Goal: Check status: Check status

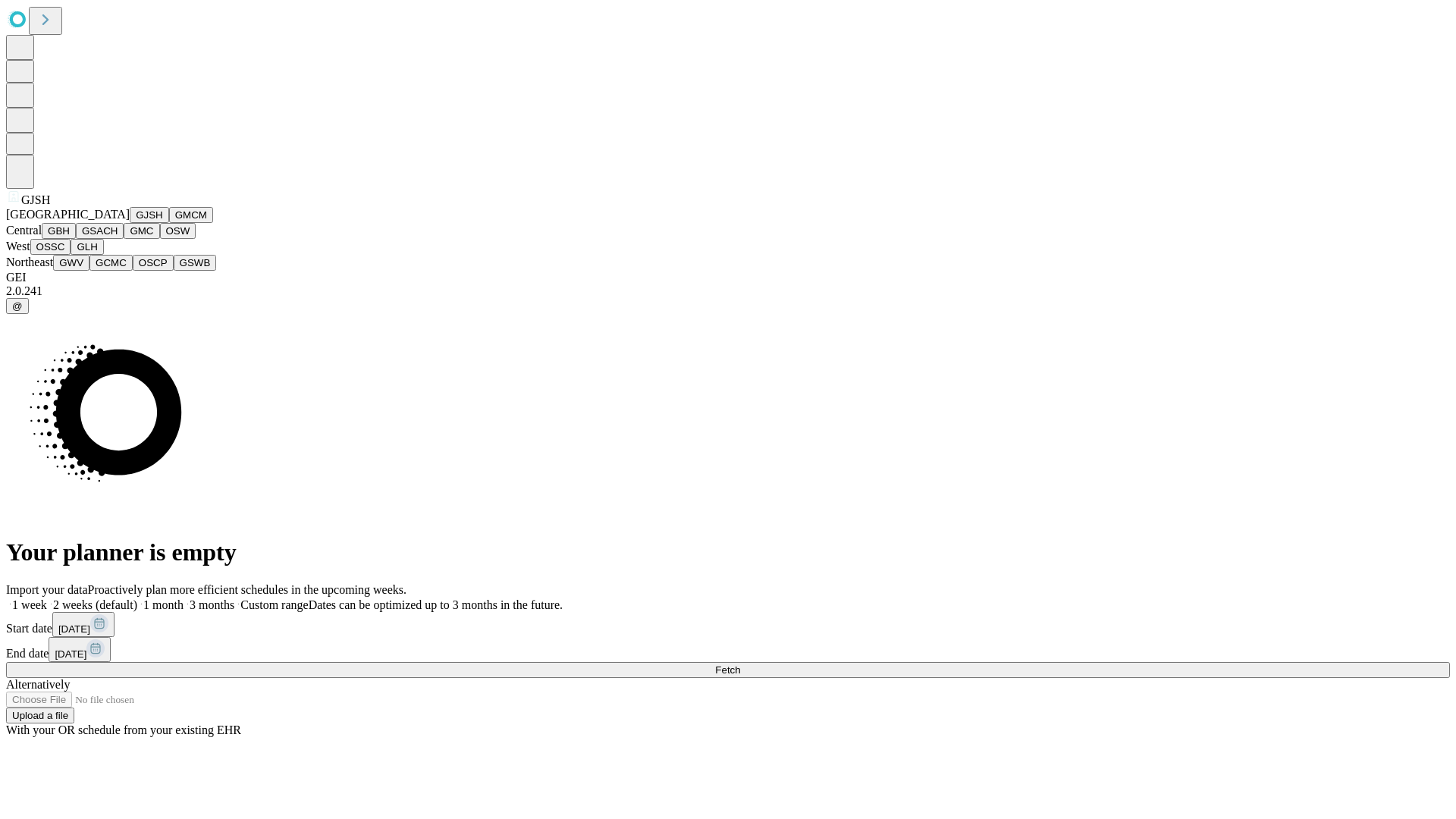
click at [130, 223] on button "GJSH" at bounding box center [150, 215] width 40 height 16
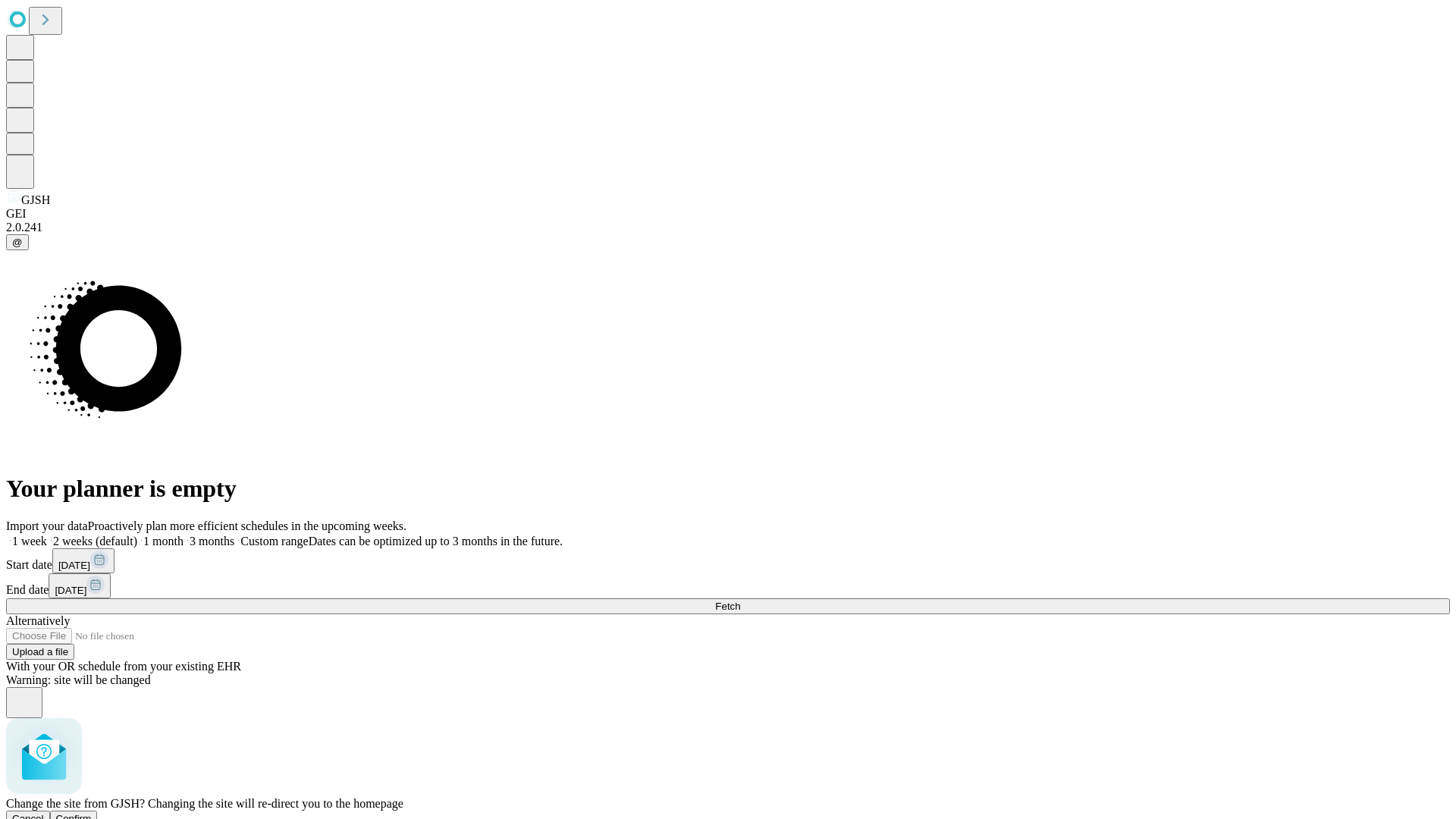
click at [92, 813] on span "Confirm" at bounding box center [74, 819] width 36 height 11
click at [184, 535] on label "1 month" at bounding box center [160, 541] width 46 height 13
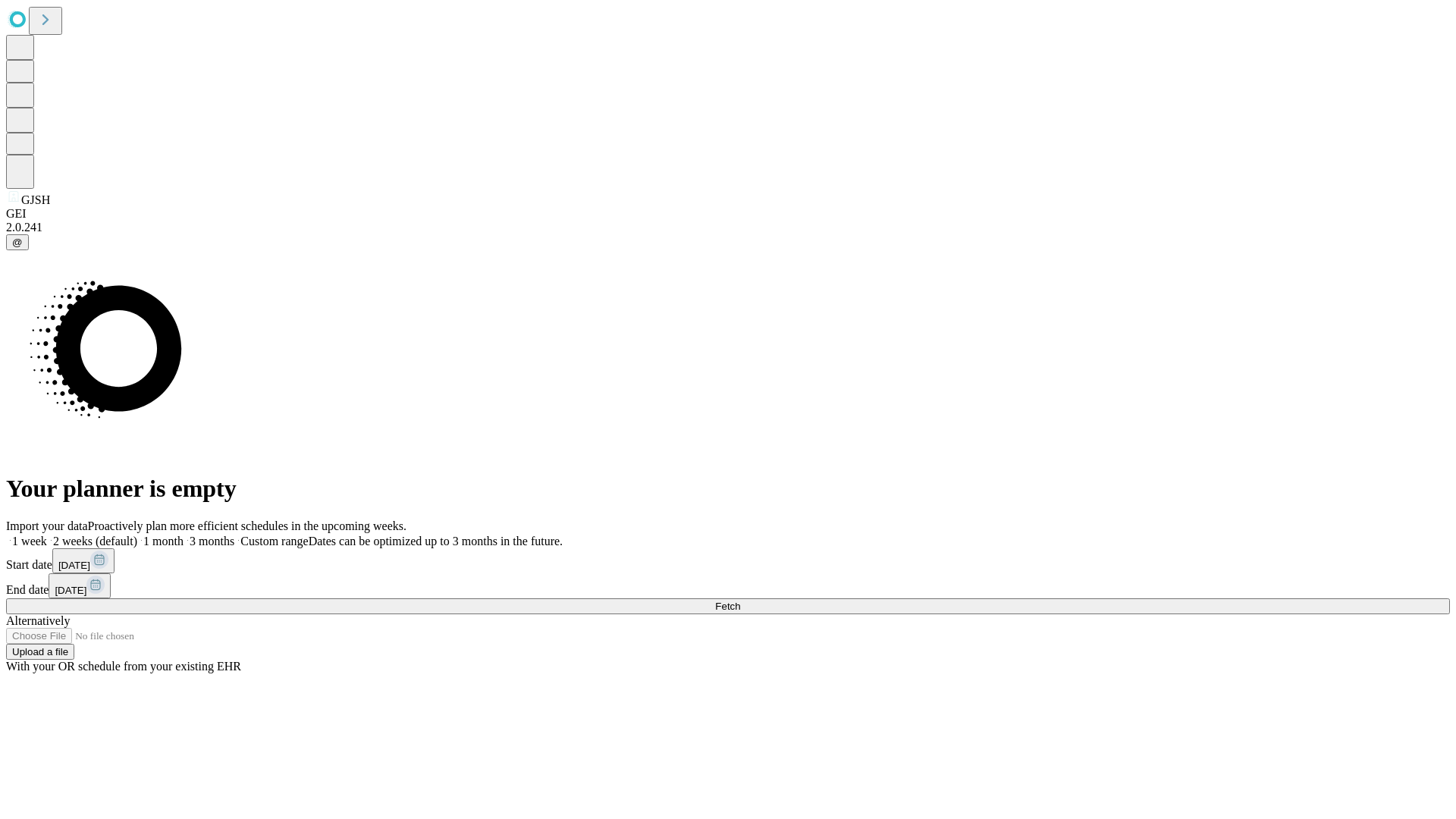
click at [740, 601] on span "Fetch" at bounding box center [728, 606] width 25 height 11
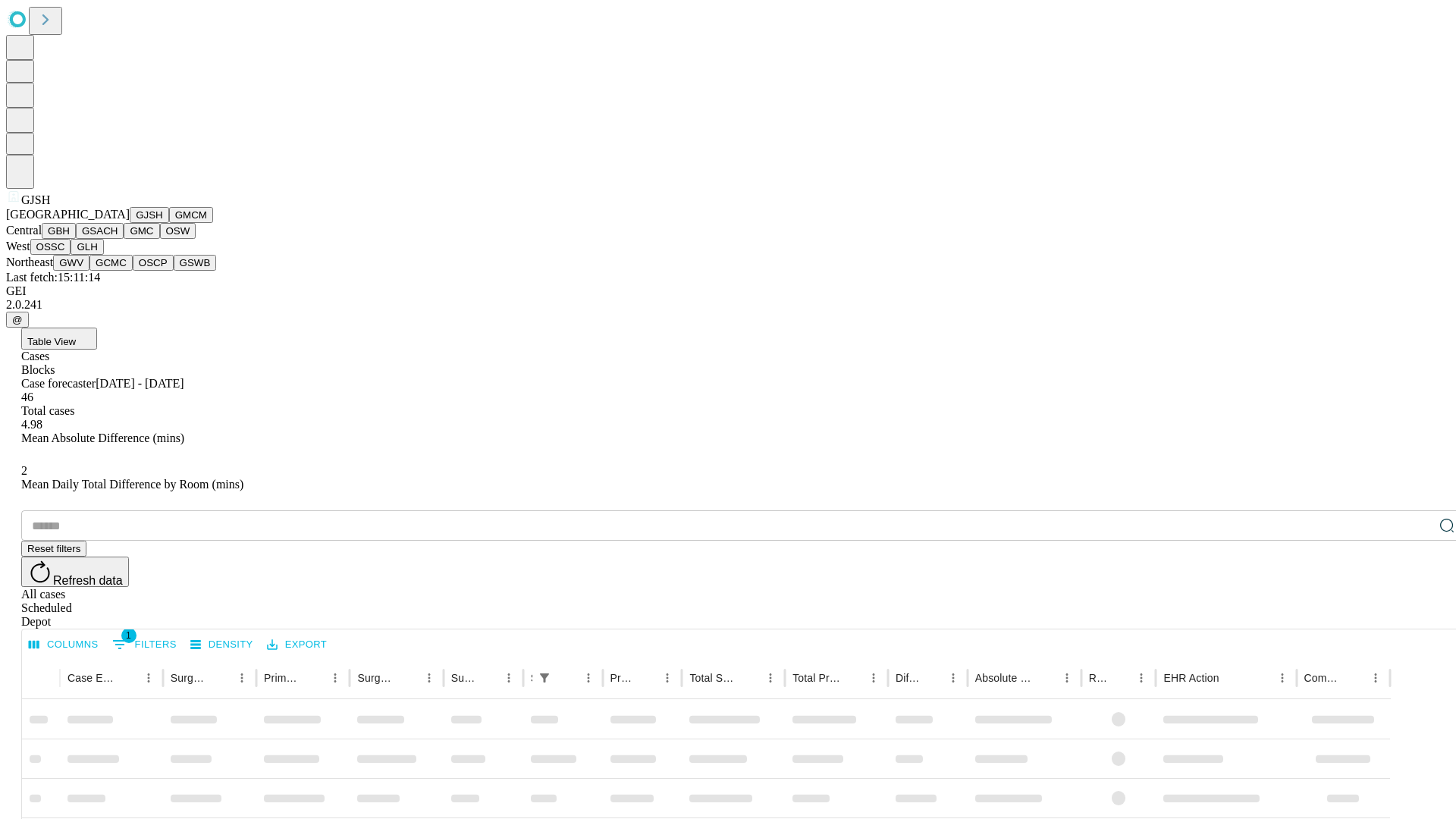
click at [169, 223] on button "GMCM" at bounding box center [191, 215] width 44 height 16
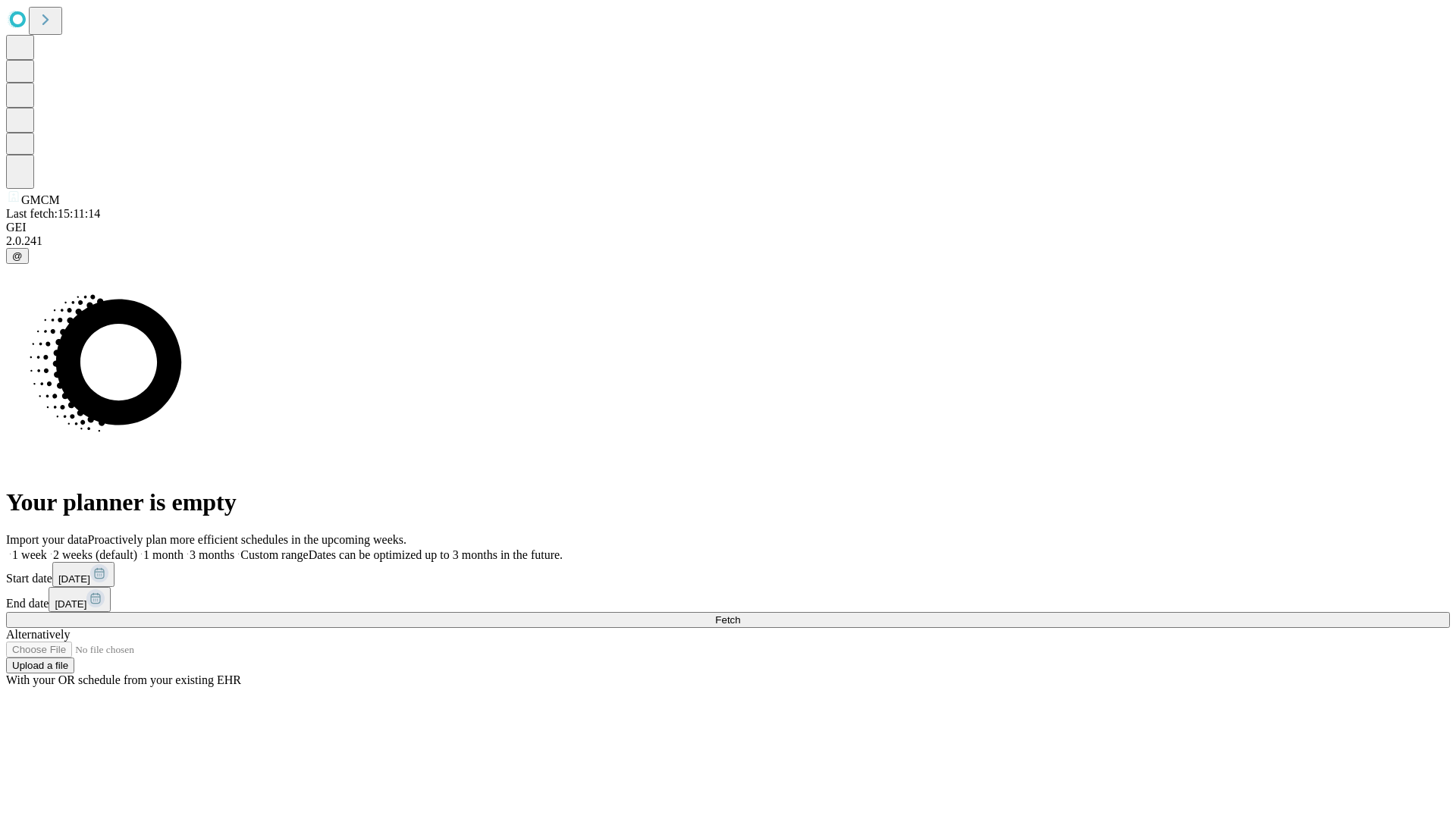
click at [184, 548] on label "1 month" at bounding box center [160, 555] width 46 height 13
click at [740, 614] on span "Fetch" at bounding box center [728, 620] width 25 height 11
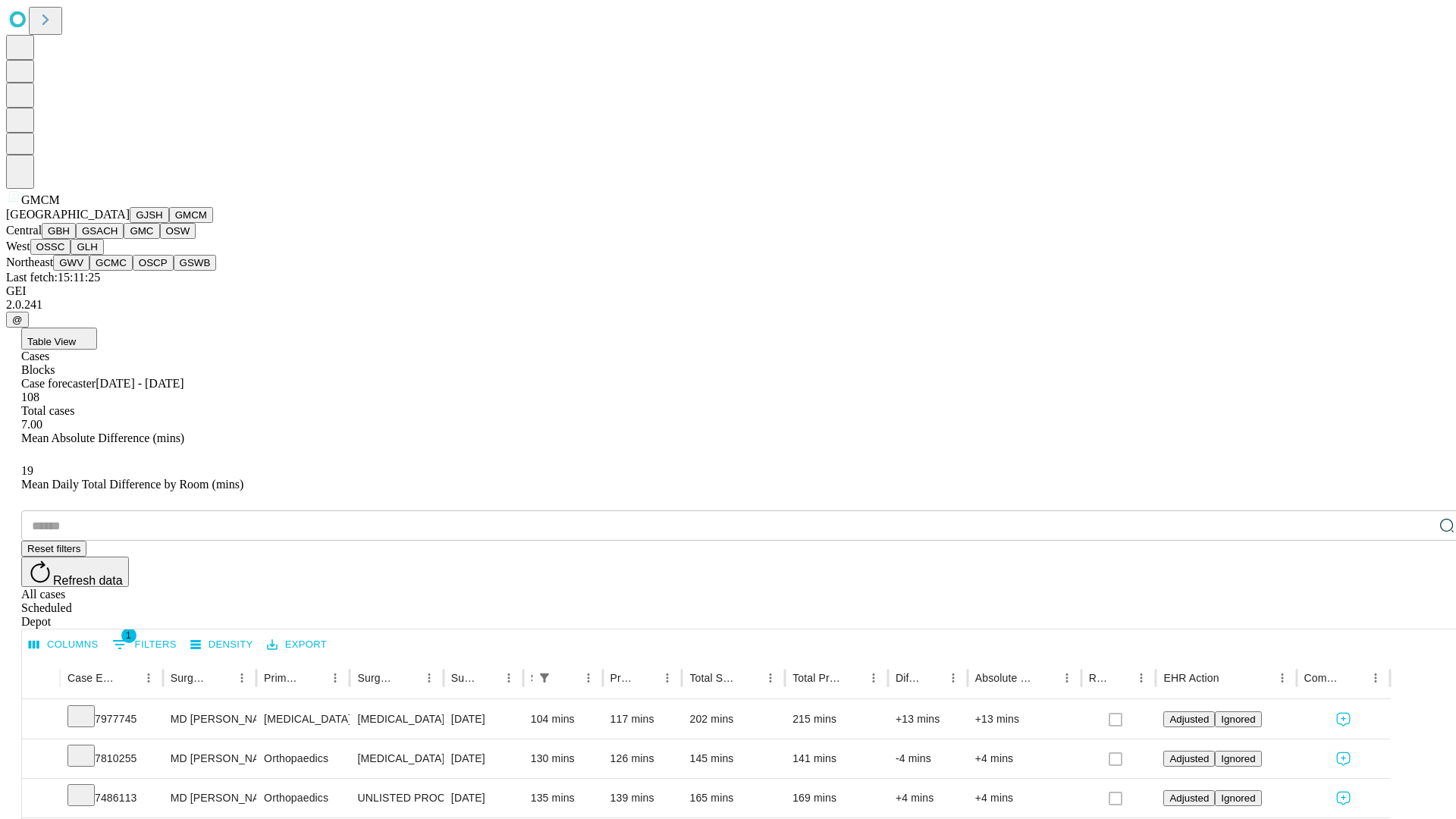
click at [76, 239] on button "GBH" at bounding box center [59, 231] width 34 height 16
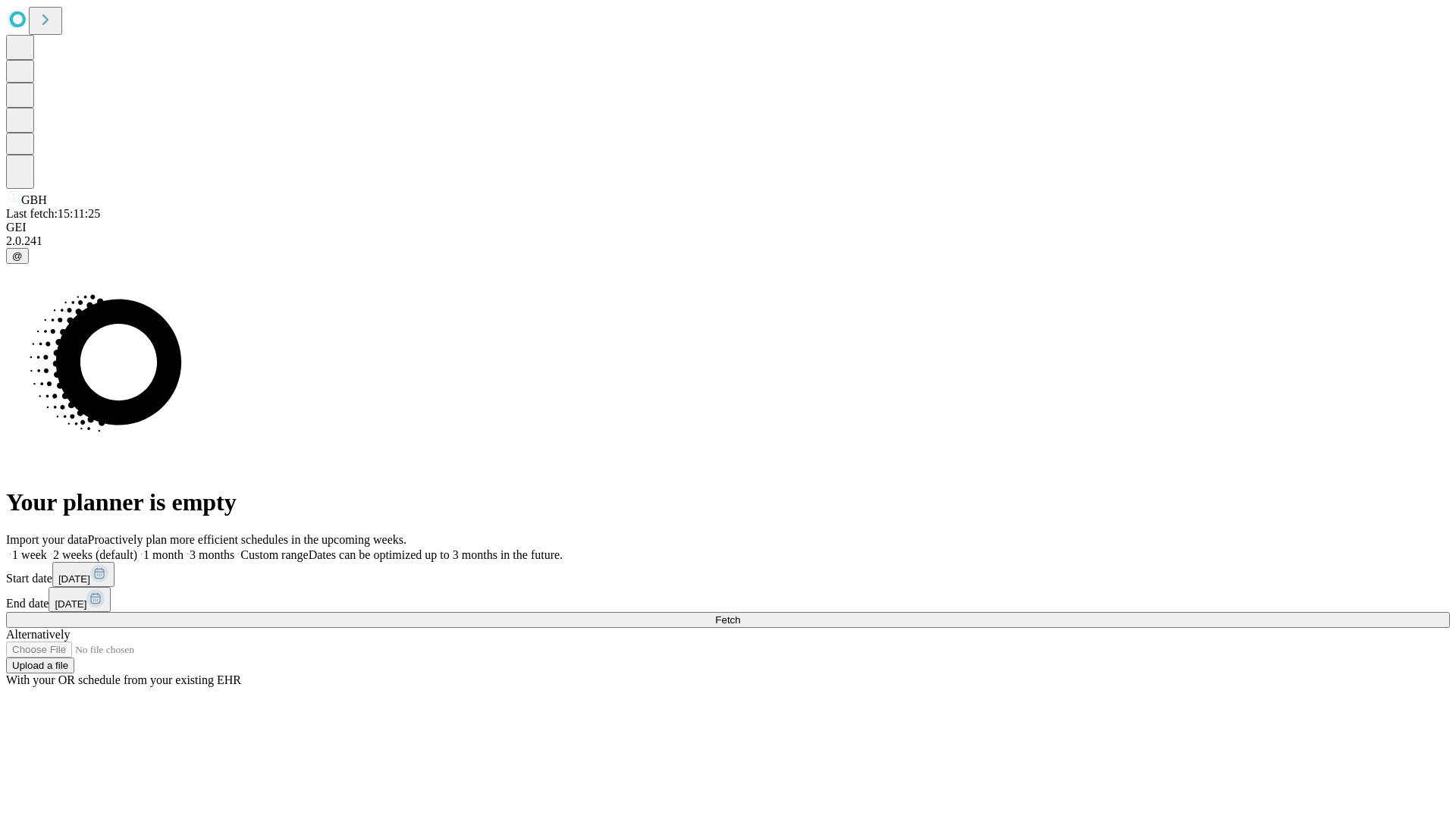
click at [184, 548] on label "1 month" at bounding box center [160, 555] width 46 height 13
click at [740, 614] on span "Fetch" at bounding box center [728, 620] width 25 height 11
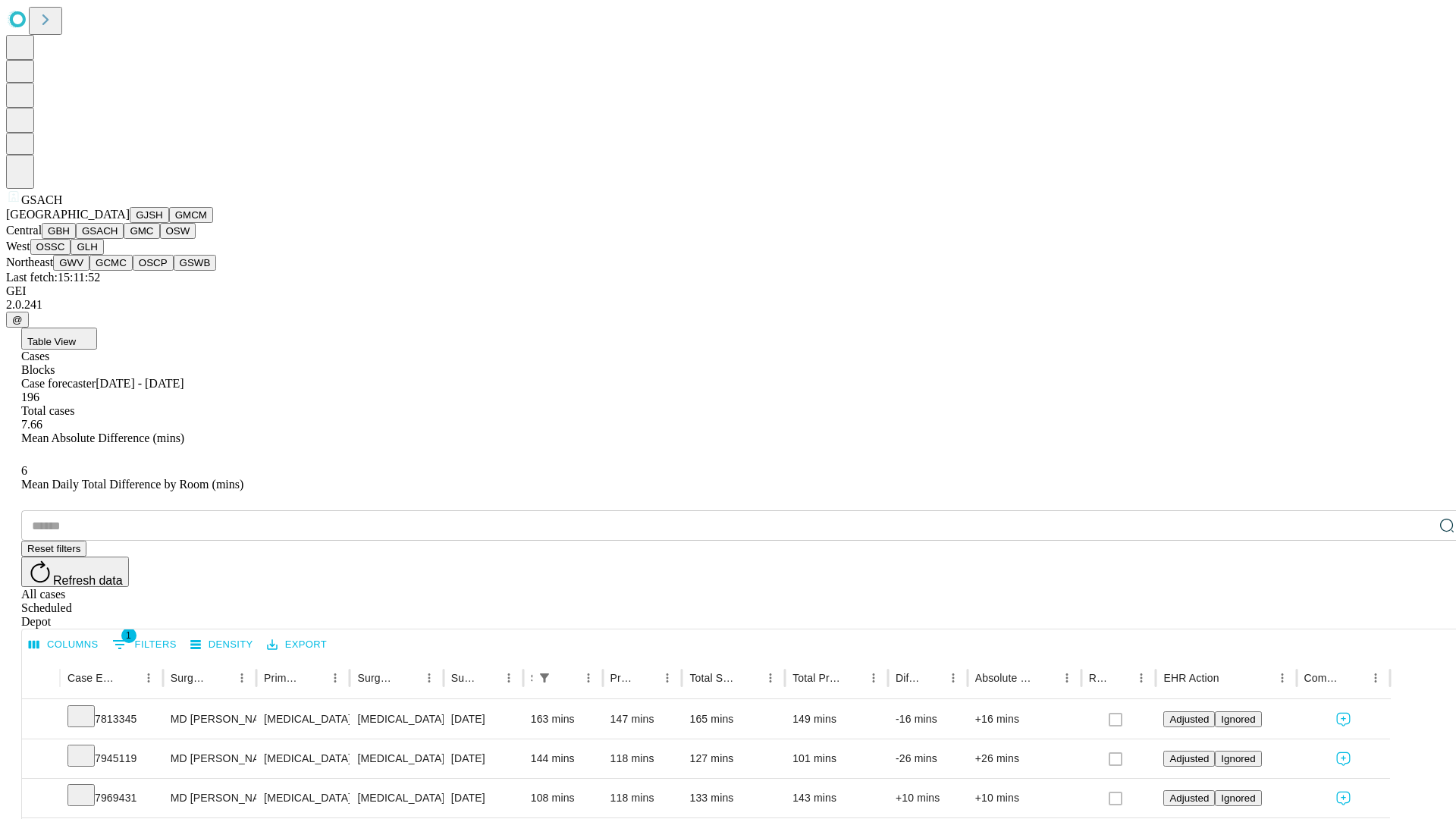
click at [123, 239] on button "GMC" at bounding box center [141, 231] width 36 height 16
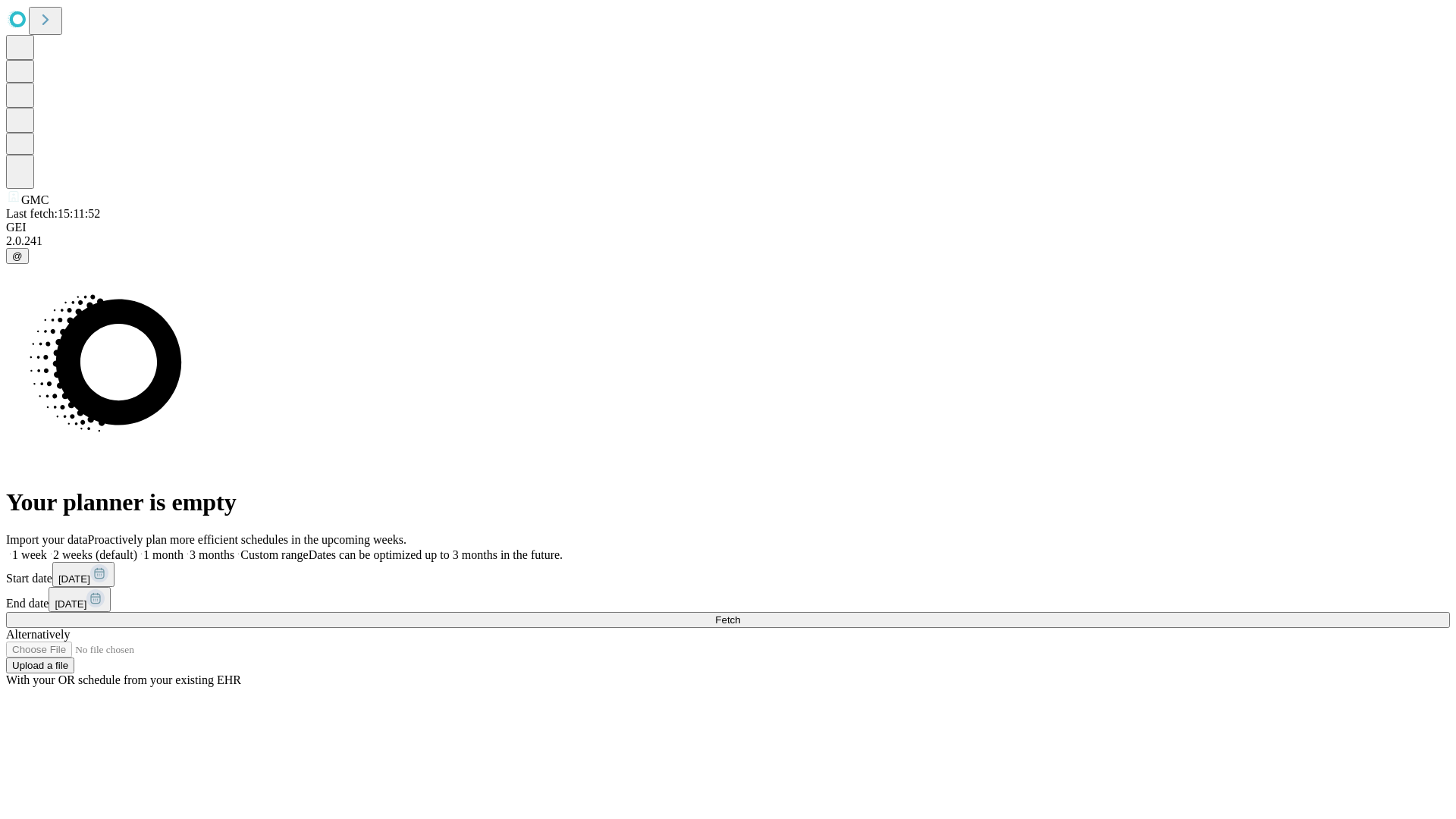
click at [184, 548] on label "1 month" at bounding box center [160, 555] width 46 height 13
click at [740, 614] on span "Fetch" at bounding box center [728, 620] width 25 height 11
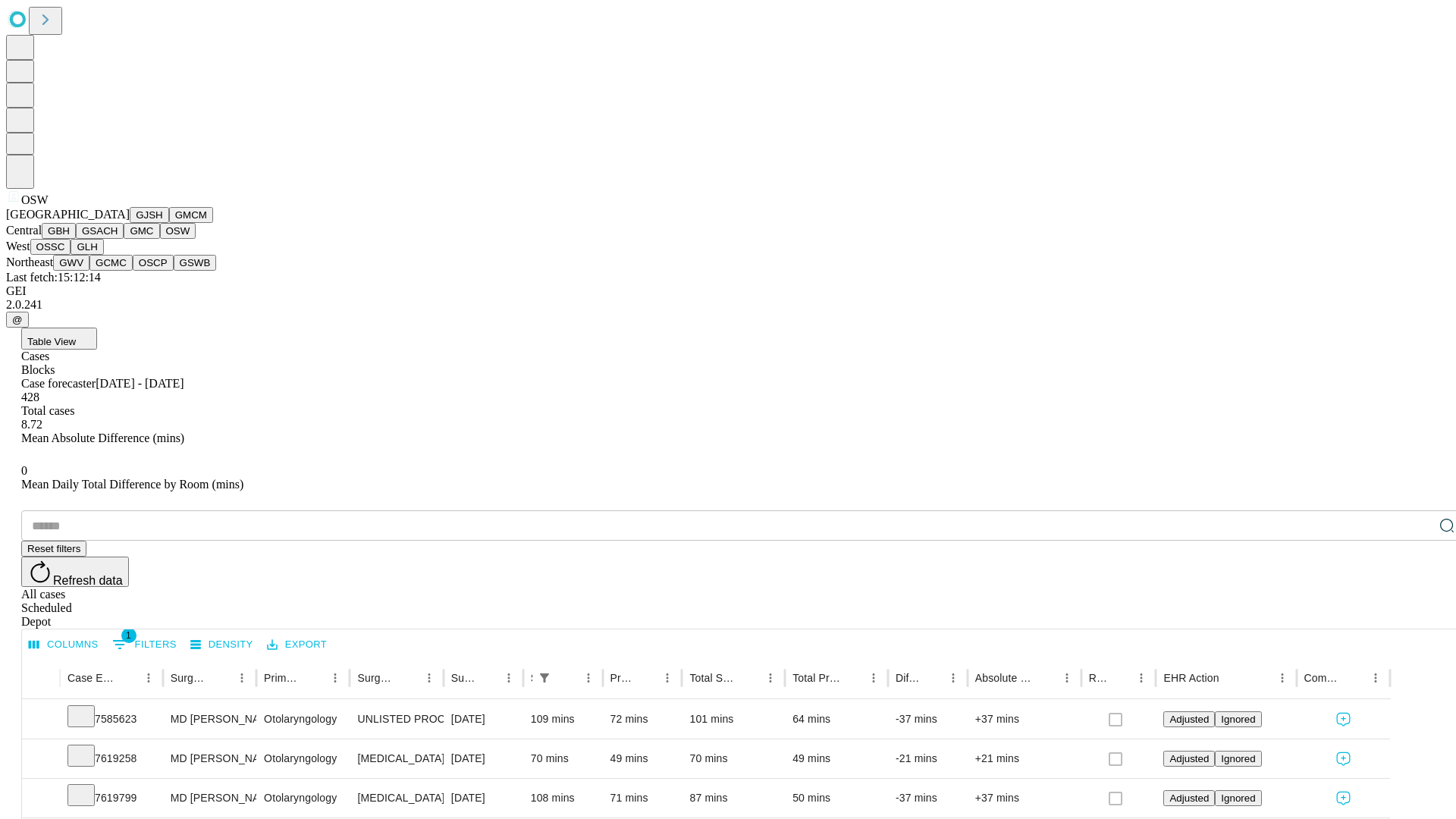
click at [71, 255] on button "OSSC" at bounding box center [51, 247] width 41 height 16
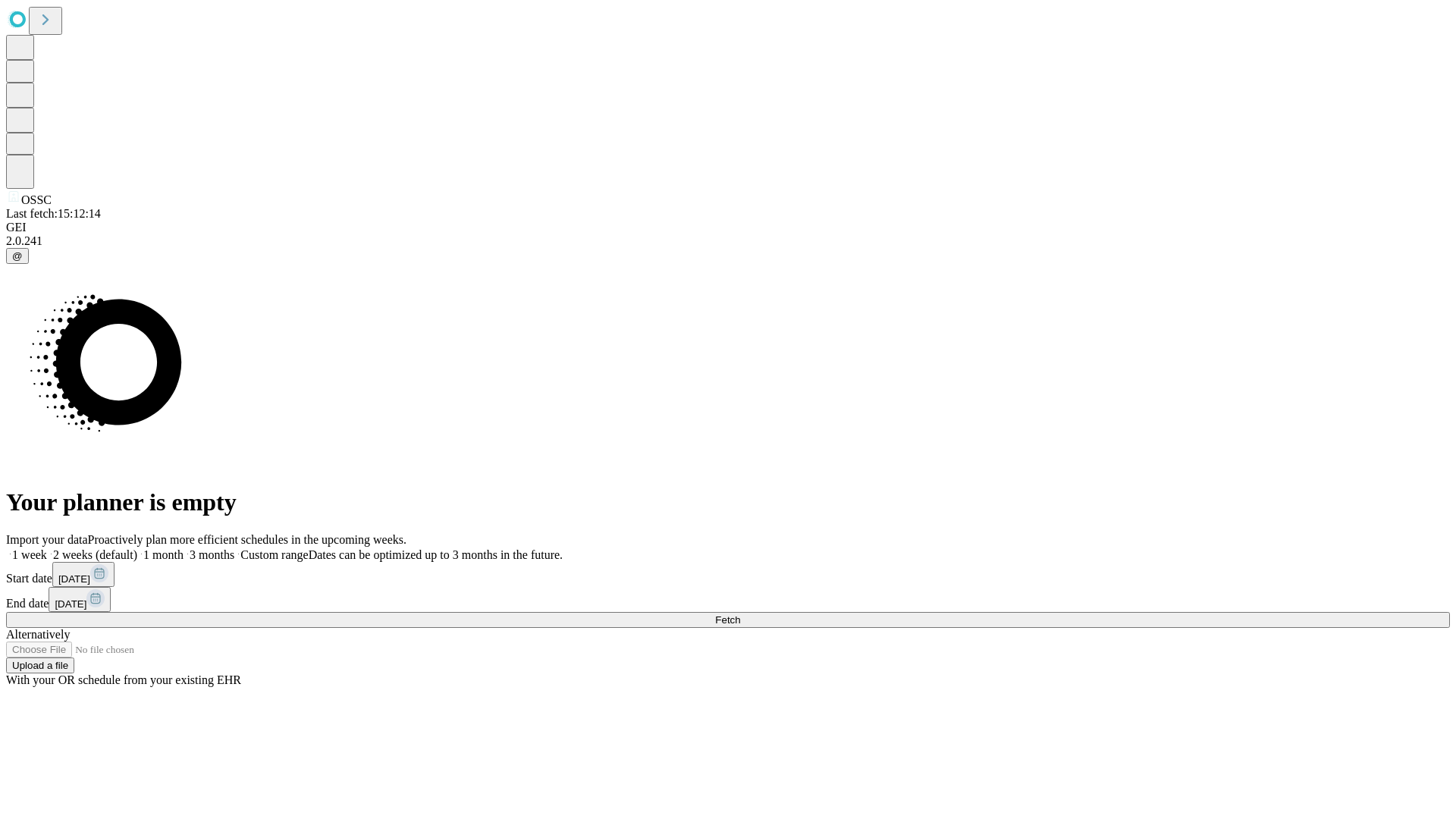
click at [184, 548] on label "1 month" at bounding box center [160, 555] width 46 height 13
click at [740, 614] on span "Fetch" at bounding box center [728, 620] width 25 height 11
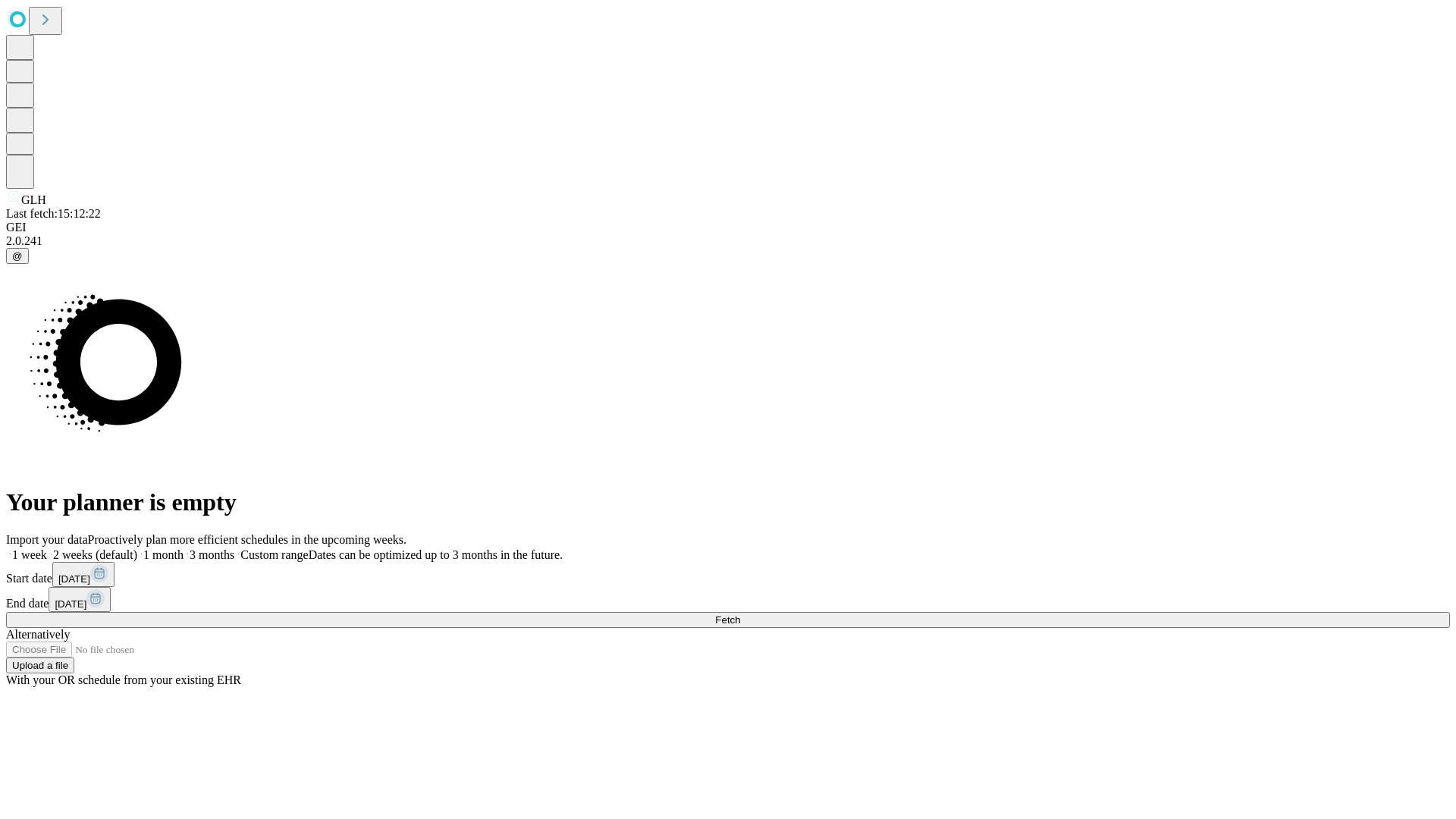
click at [184, 548] on label "1 month" at bounding box center [160, 555] width 46 height 13
click at [740, 614] on span "Fetch" at bounding box center [728, 620] width 25 height 11
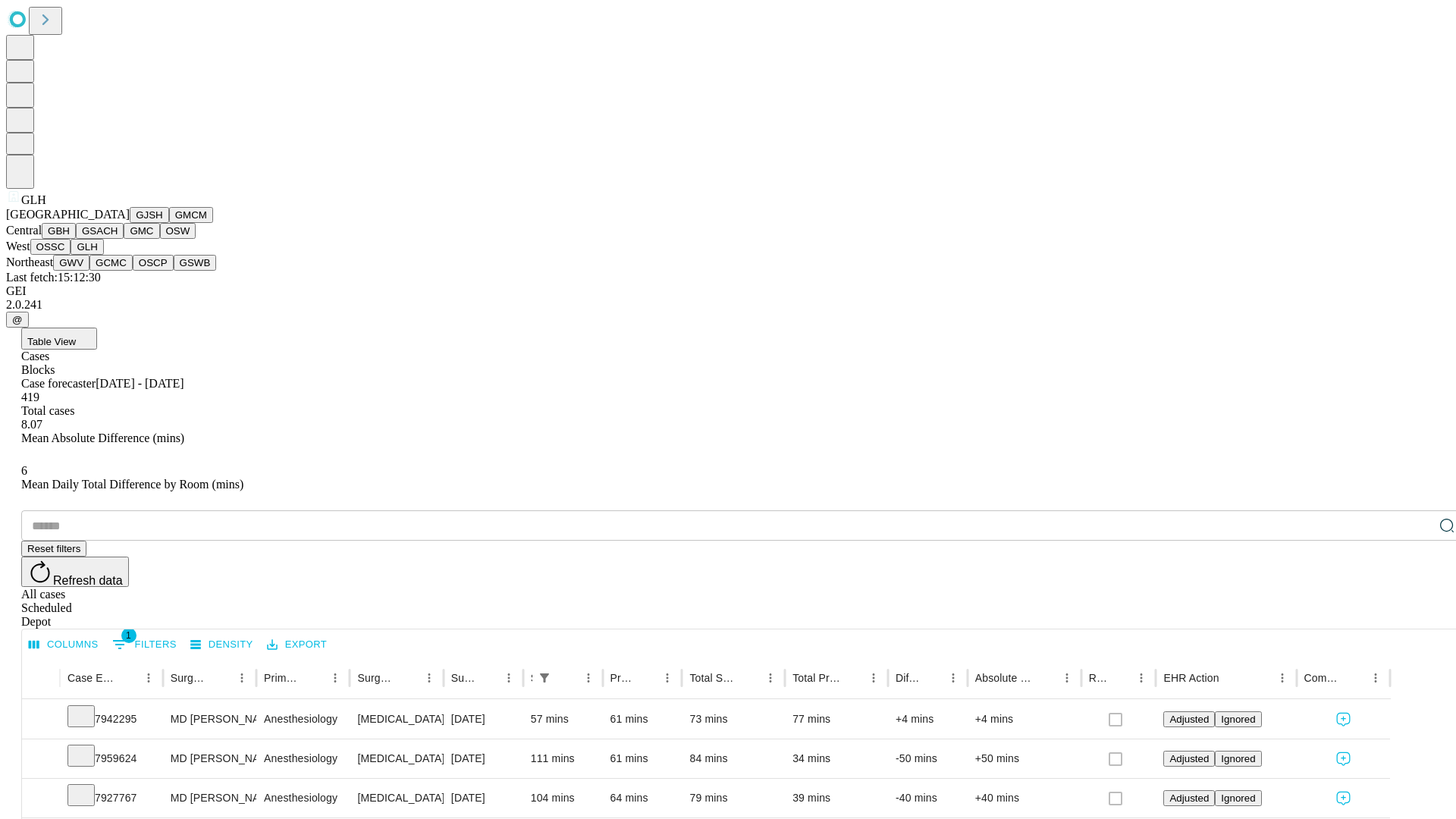
click at [89, 271] on button "GWV" at bounding box center [71, 263] width 36 height 16
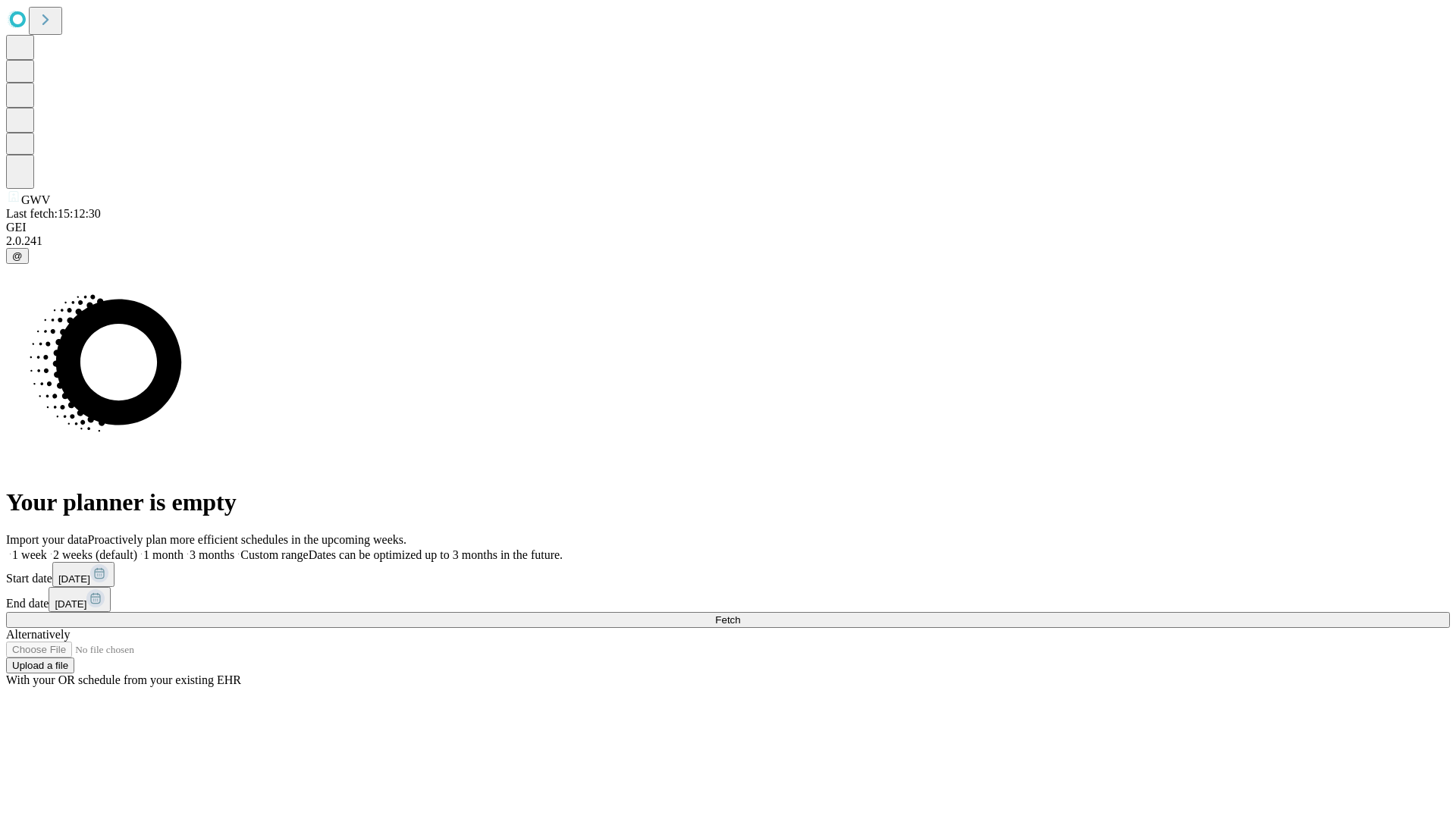
click at [184, 548] on label "1 month" at bounding box center [160, 555] width 46 height 13
click at [740, 614] on span "Fetch" at bounding box center [728, 620] width 25 height 11
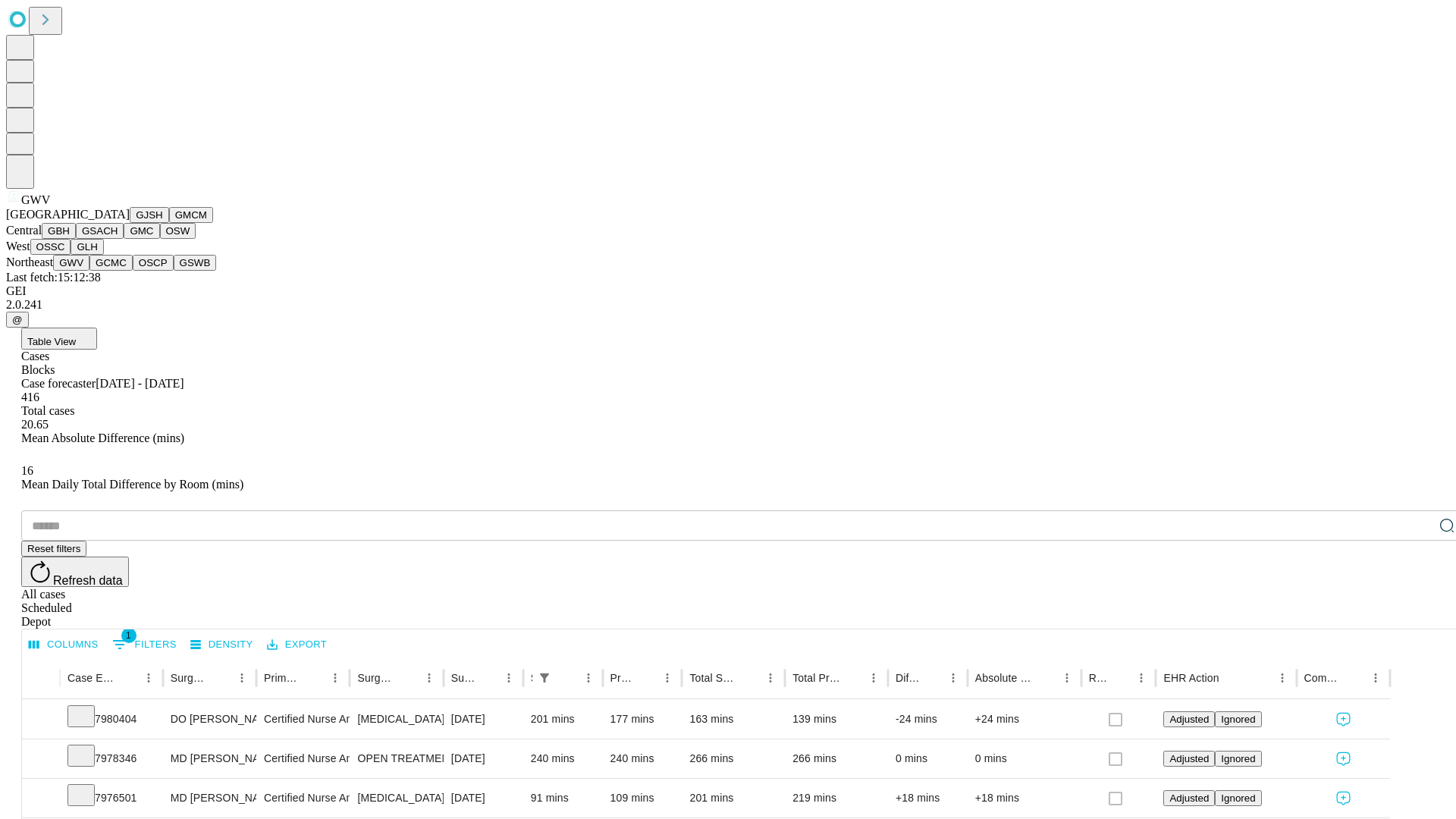
click at [118, 271] on button "GCMC" at bounding box center [111, 263] width 44 height 16
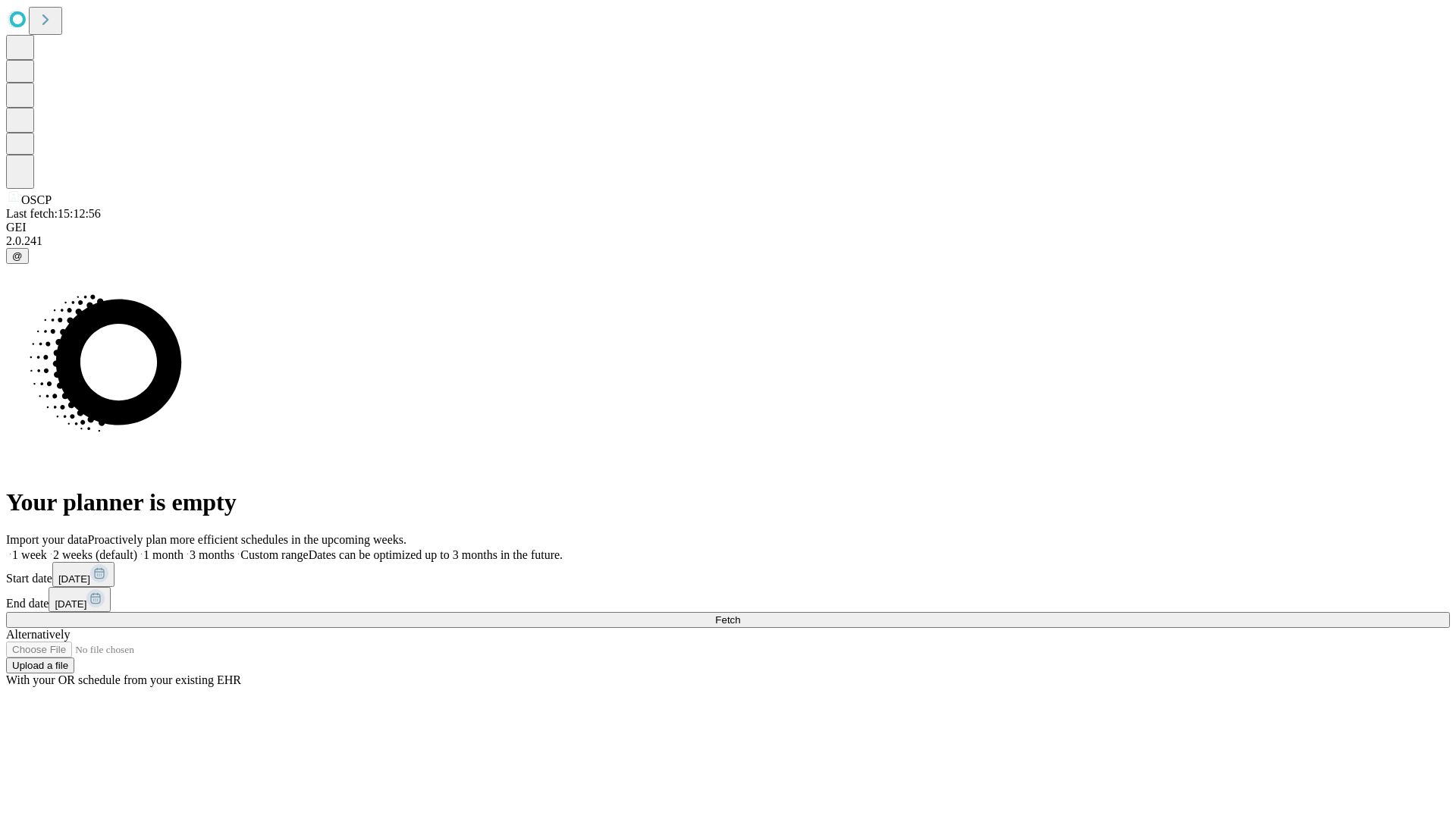
click at [184, 548] on label "1 month" at bounding box center [160, 555] width 46 height 13
click at [740, 614] on span "Fetch" at bounding box center [728, 620] width 25 height 11
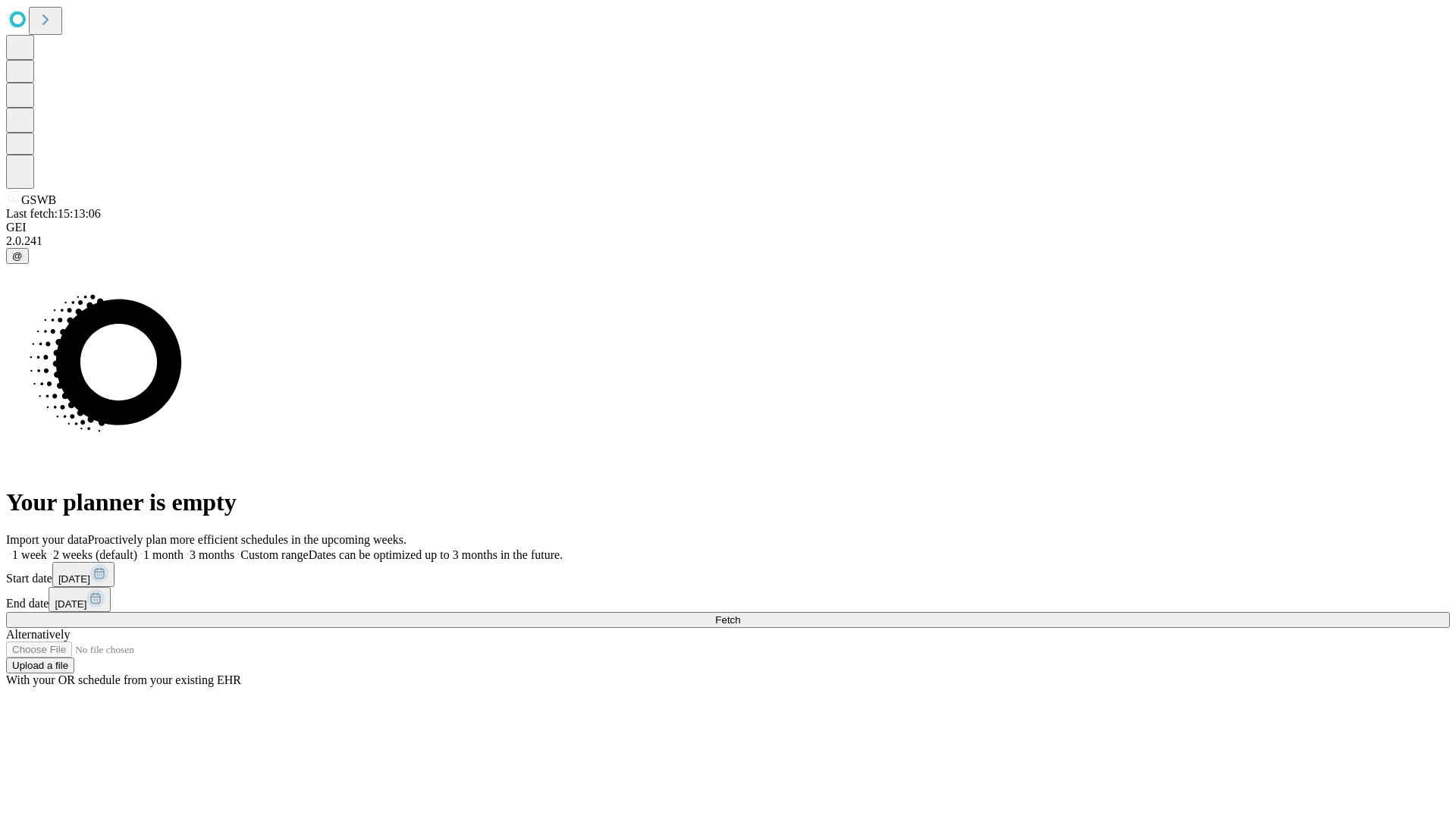
click at [740, 614] on span "Fetch" at bounding box center [728, 620] width 25 height 11
